Goal: Task Accomplishment & Management: Manage account settings

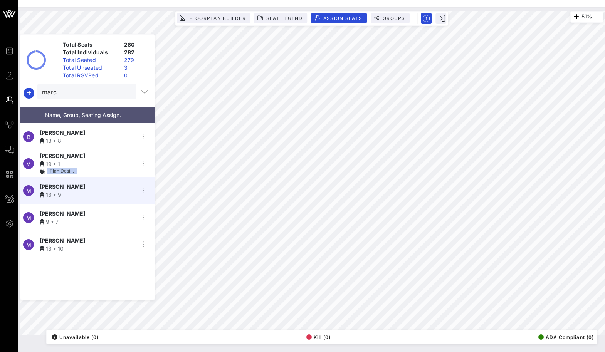
click at [125, 95] on button "clear icon" at bounding box center [127, 92] width 5 height 8
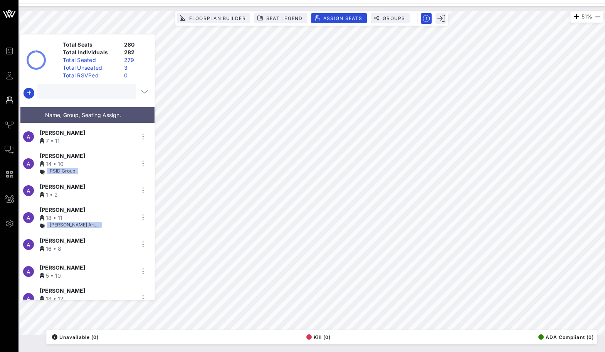
click at [113, 66] on div "Total Unseated" at bounding box center [90, 68] width 61 height 8
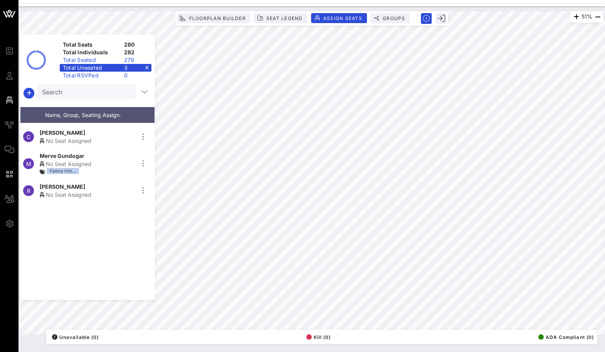
click at [149, 67] on div "3" at bounding box center [136, 68] width 30 height 8
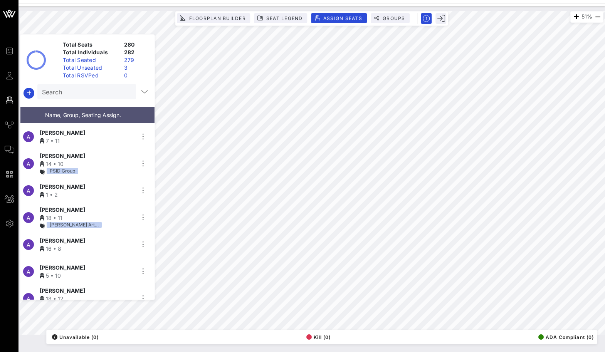
click at [101, 94] on input "Search" at bounding box center [86, 92] width 88 height 10
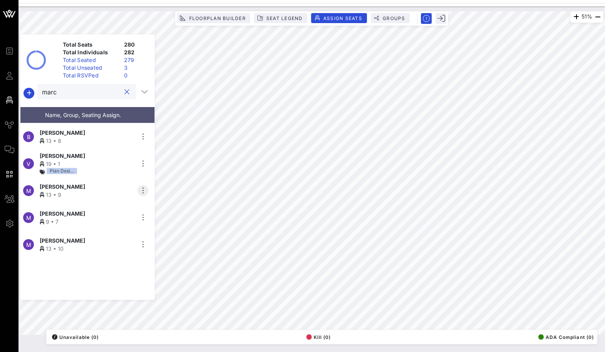
type input "marc"
click at [145, 189] on icon "button" at bounding box center [142, 190] width 9 height 9
click at [168, 246] on div "Unseat" at bounding box center [164, 247] width 39 height 6
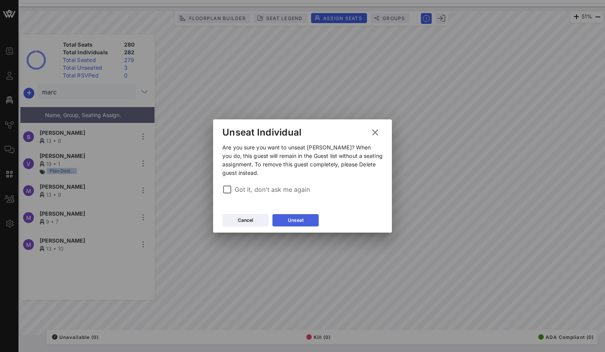
click at [283, 219] on button "Unseat" at bounding box center [296, 220] width 46 height 12
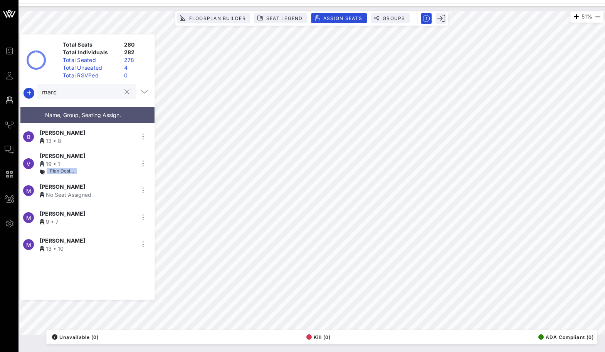
click at [125, 91] on button "clear icon" at bounding box center [127, 92] width 5 height 8
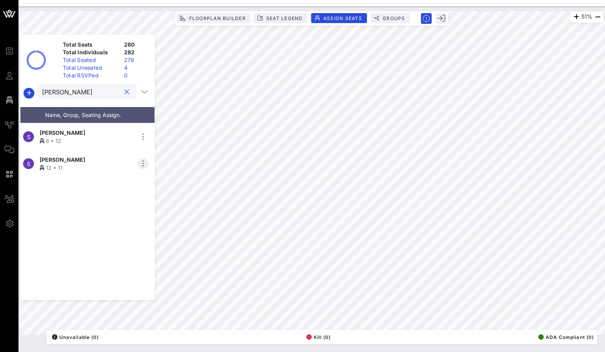
type input "[PERSON_NAME]"
click at [141, 159] on icon "button" at bounding box center [142, 163] width 9 height 9
click at [166, 222] on div "Unseat" at bounding box center [164, 220] width 39 height 6
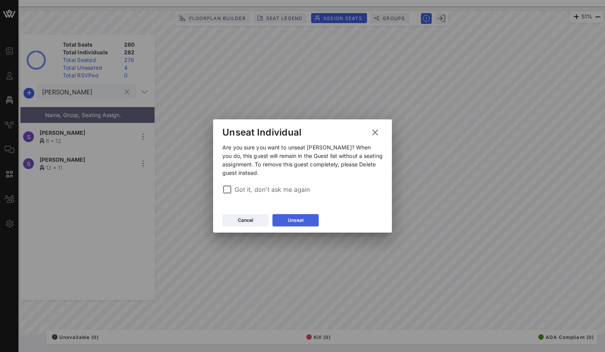
click at [304, 215] on button "Unseat" at bounding box center [296, 220] width 46 height 12
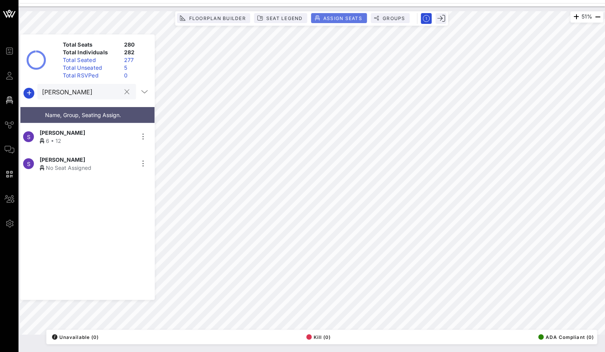
click at [342, 17] on span "Assign Seats" at bounding box center [342, 18] width 39 height 6
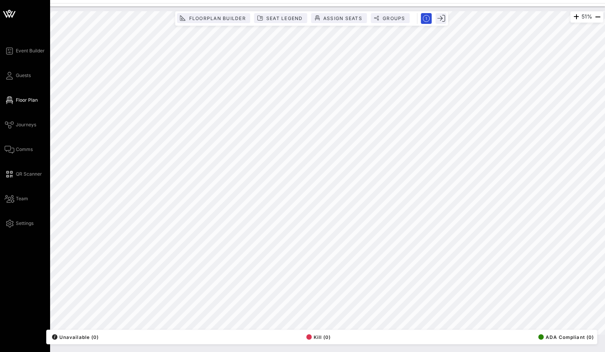
click at [24, 98] on span "Floor Plan" at bounding box center [27, 100] width 22 height 7
click at [23, 69] on div "Event Builder Guests Floor Plan Journeys Comms QR Scanner Team Settings" at bounding box center [27, 137] width 45 height 182
click at [23, 75] on span "Guests" at bounding box center [23, 75] width 15 height 7
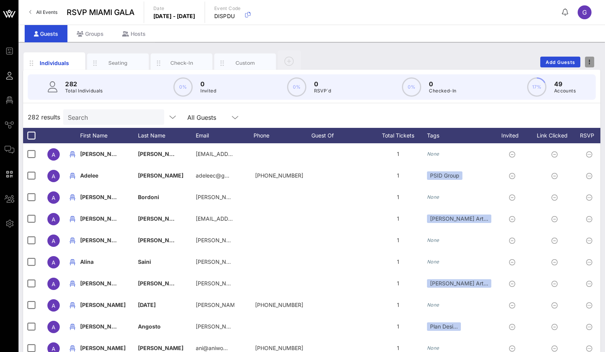
click at [589, 61] on icon "button" at bounding box center [590, 61] width 2 height 5
click at [583, 79] on div "Export To CSV" at bounding box center [575, 75] width 37 height 12
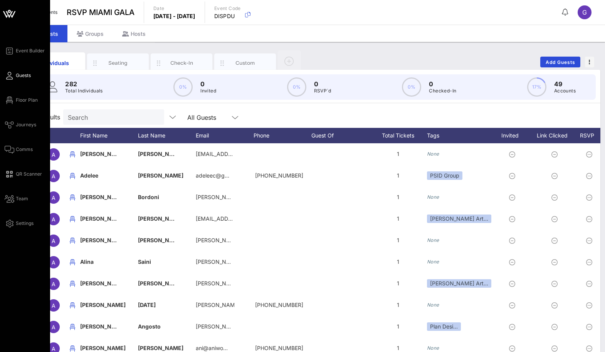
click at [9, 71] on link "Guests" at bounding box center [18, 75] width 26 height 9
click at [10, 100] on icon at bounding box center [10, 100] width 10 height 1
